Goal: Find contact information

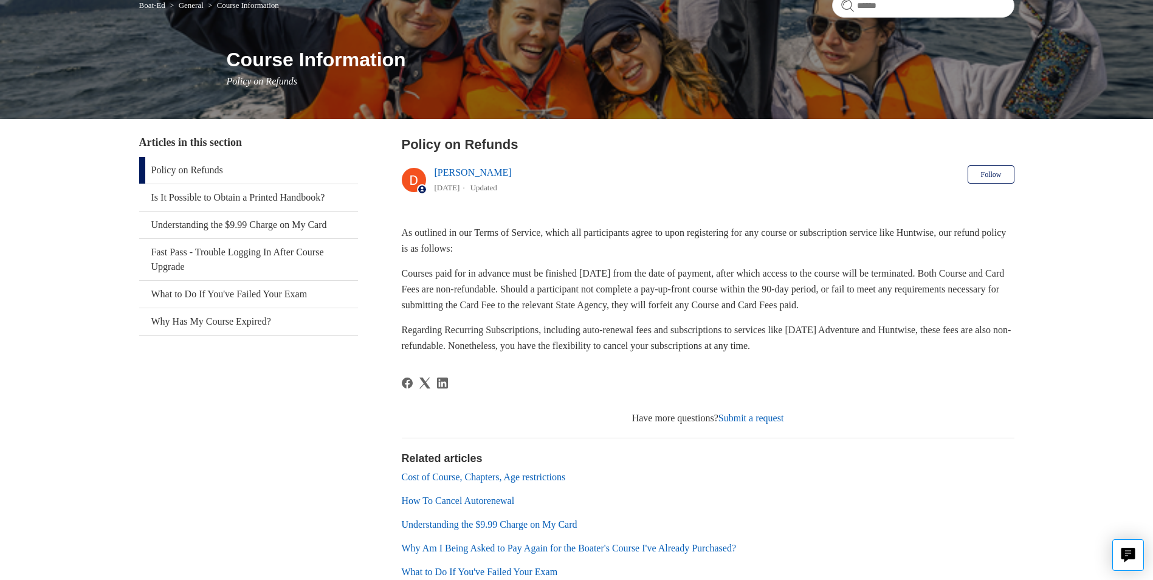
scroll to position [122, 0]
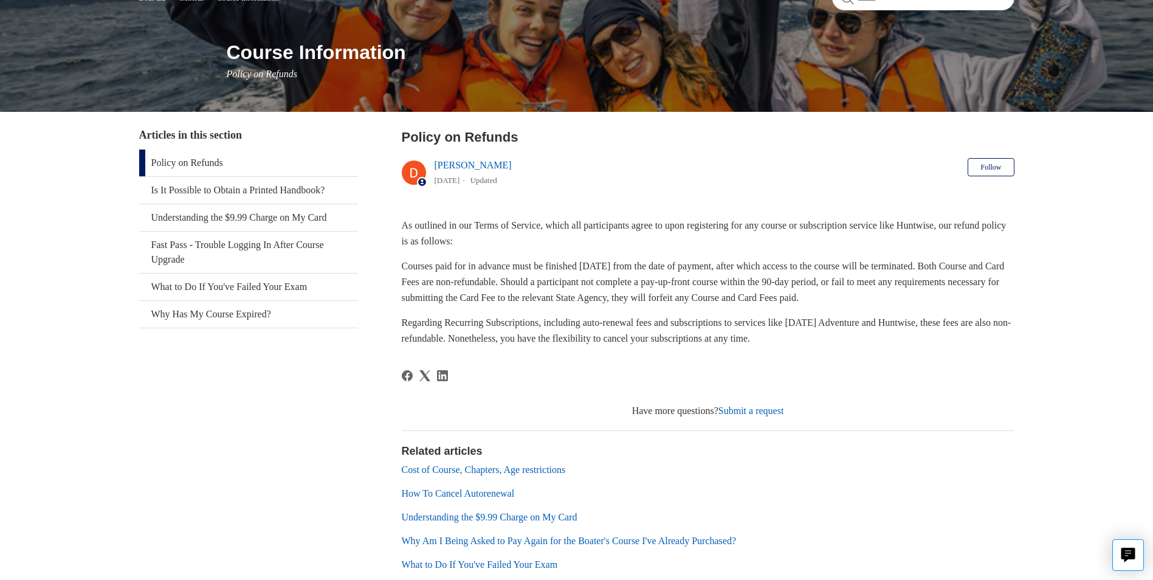
click at [747, 410] on link "Submit a request" at bounding box center [751, 410] width 66 height 10
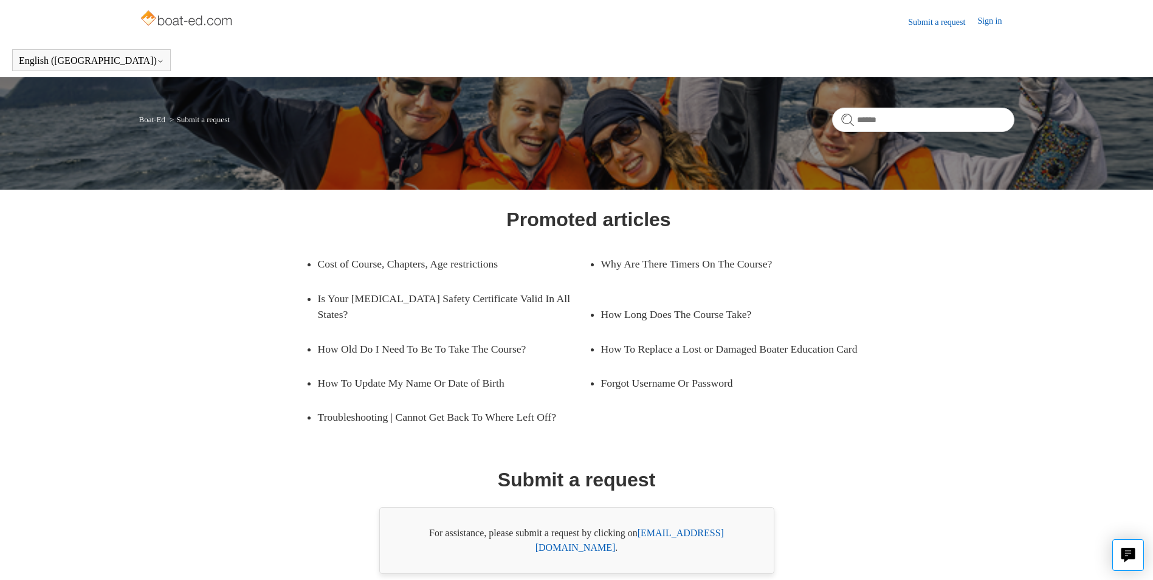
click at [688, 532] on link "[EMAIL_ADDRESS][DOMAIN_NAME]" at bounding box center [629, 539] width 188 height 25
drag, startPoint x: 739, startPoint y: 534, endPoint x: 642, endPoint y: 522, distance: 97.3
click at [642, 522] on div "For assistance, please submit a request by clicking on [EMAIL_ADDRESS][DOMAIN_N…" at bounding box center [576, 540] width 395 height 67
drag, startPoint x: 642, startPoint y: 522, endPoint x: 665, endPoint y: 533, distance: 25.0
copy link "[EMAIL_ADDRESS][DOMAIN_NAME]"
